Goal: Task Accomplishment & Management: Use online tool/utility

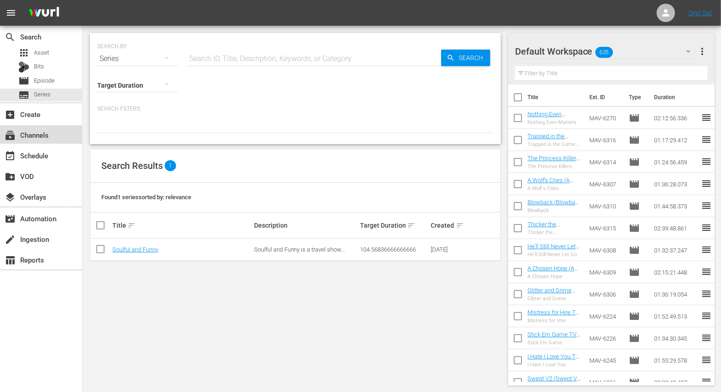
click at [42, 137] on div "subscriptions Channels" at bounding box center [25, 133] width 51 height 8
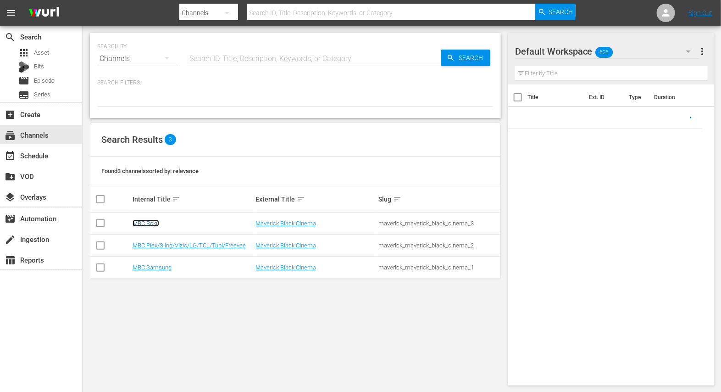
click at [147, 220] on link "MBC Roku" at bounding box center [146, 223] width 27 height 7
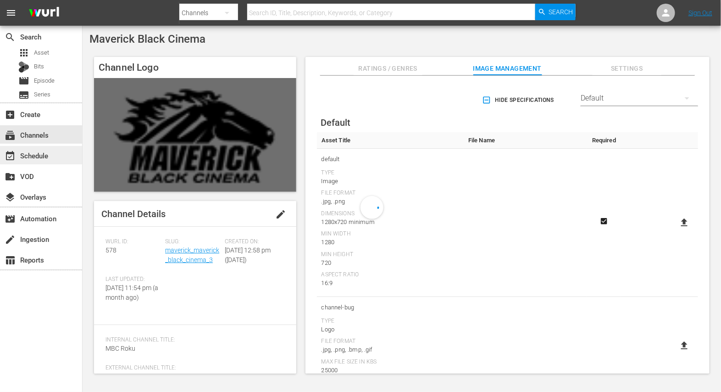
click at [40, 158] on div "event_available Schedule" at bounding box center [25, 154] width 51 height 8
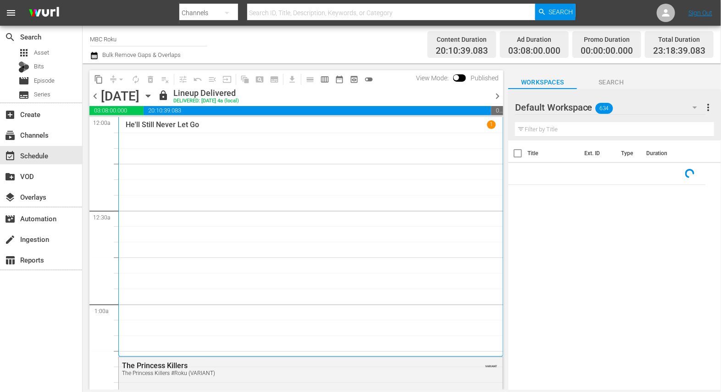
click at [153, 95] on icon "button" at bounding box center [148, 96] width 10 height 10
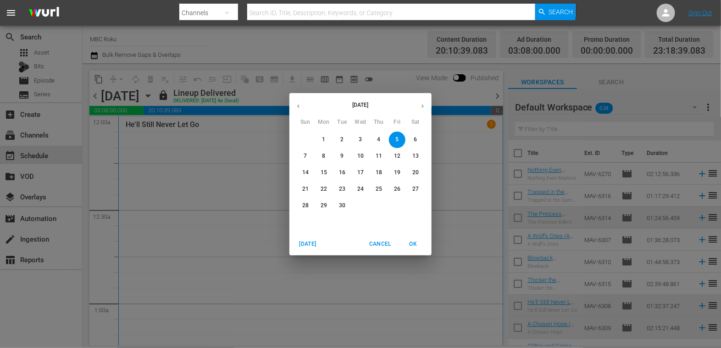
click at [374, 156] on span "11" at bounding box center [379, 156] width 17 height 8
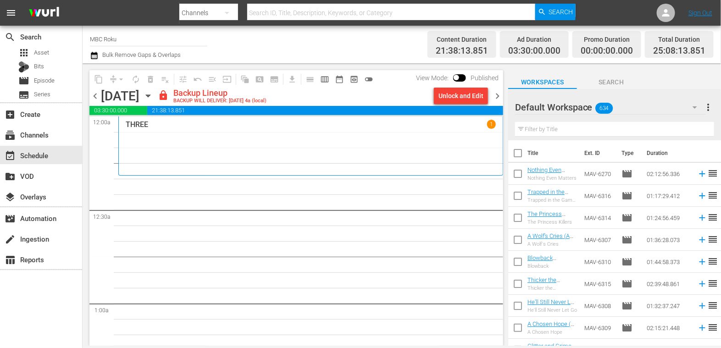
click at [100, 96] on span "chevron_left" at bounding box center [94, 95] width 11 height 11
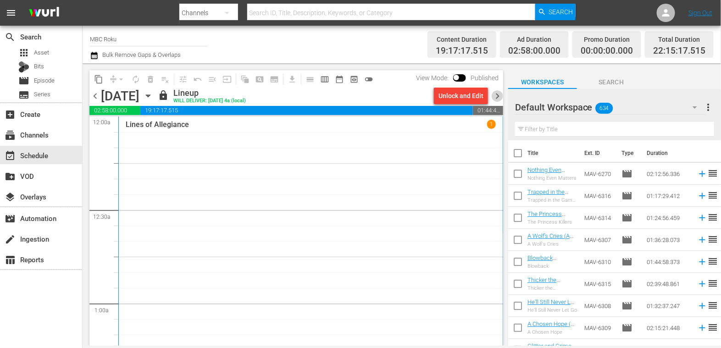
click at [495, 97] on span "chevron_right" at bounding box center [497, 95] width 11 height 11
